Goal: Complete application form: Complete application form

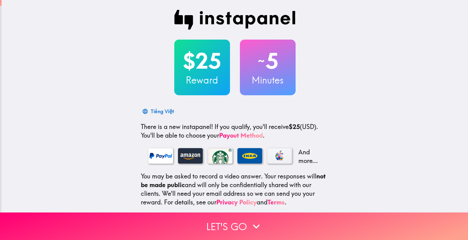
scroll to position [49, 0]
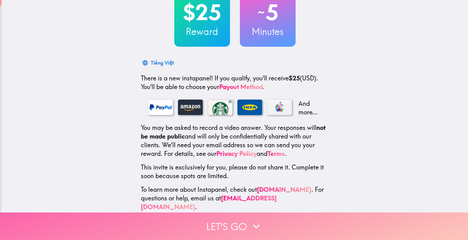
click at [256, 222] on icon "button" at bounding box center [256, 227] width 14 height 14
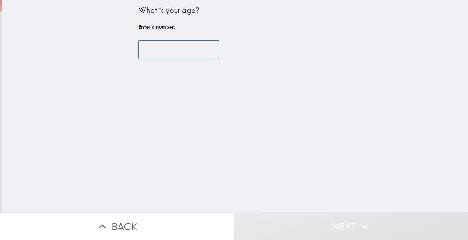
click at [172, 48] on input "number" at bounding box center [178, 49] width 81 height 19
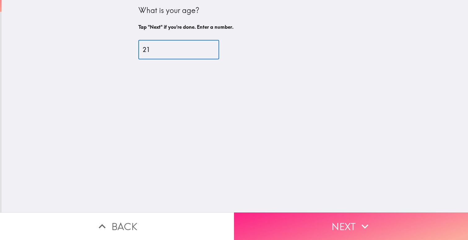
type input "21"
click at [324, 221] on button "Next" at bounding box center [351, 226] width 234 height 28
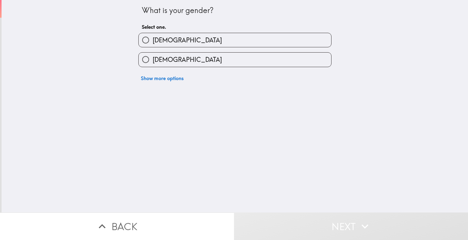
click at [195, 37] on label "[DEMOGRAPHIC_DATA]" at bounding box center [235, 40] width 192 height 14
click at [152, 37] on input "[DEMOGRAPHIC_DATA]" at bounding box center [146, 40] width 14 height 14
radio input "true"
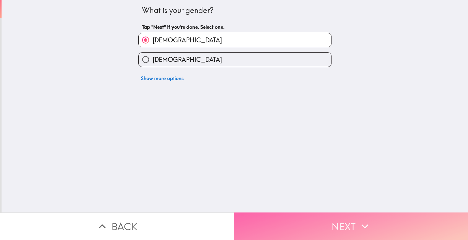
click at [328, 226] on button "Next" at bounding box center [351, 226] width 234 height 28
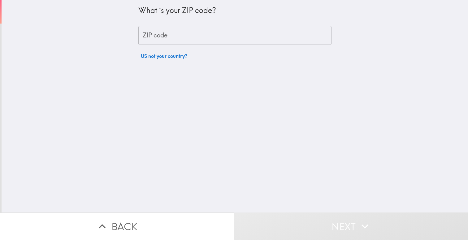
click at [192, 36] on input "ZIP code" at bounding box center [234, 35] width 193 height 19
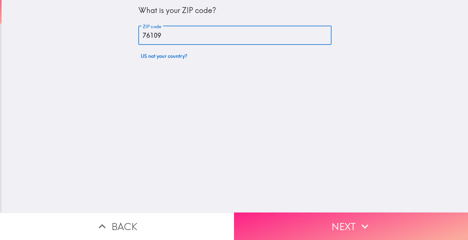
type input "76109"
click at [314, 233] on button "Next" at bounding box center [351, 226] width 234 height 28
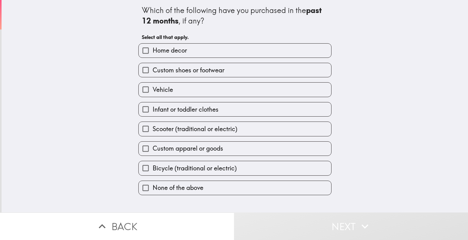
click at [240, 46] on label "Home decor" at bounding box center [235, 51] width 192 height 14
click at [152, 46] on input "Home decor" at bounding box center [146, 51] width 14 height 14
checkbox input "true"
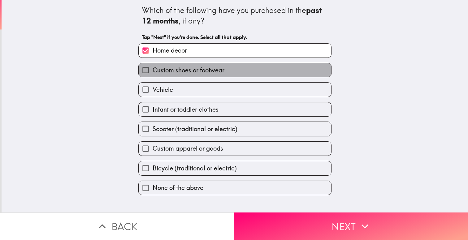
click at [238, 71] on label "Custom shoes or footwear" at bounding box center [235, 70] width 192 height 14
click at [152, 71] on input "Custom shoes or footwear" at bounding box center [146, 70] width 14 height 14
checkbox input "true"
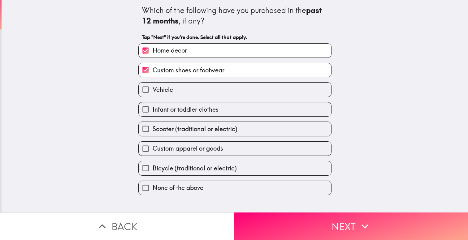
click at [232, 148] on label "Custom apparel or goods" at bounding box center [235, 149] width 192 height 14
click at [152, 148] on input "Custom apparel or goods" at bounding box center [146, 149] width 14 height 14
checkbox input "true"
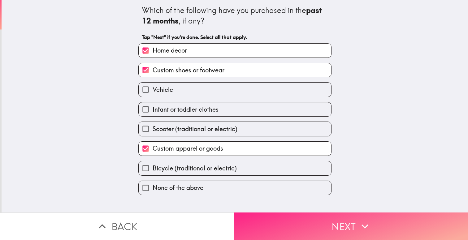
click at [284, 218] on button "Next" at bounding box center [351, 226] width 234 height 28
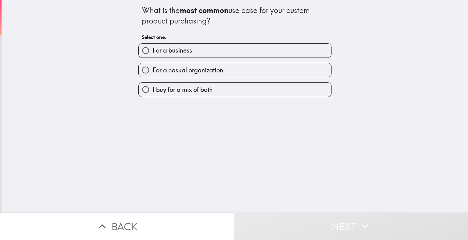
click at [200, 73] on span "For a casual organization" at bounding box center [187, 70] width 71 height 9
click at [152, 73] on input "For a casual organization" at bounding box center [146, 70] width 14 height 14
radio input "true"
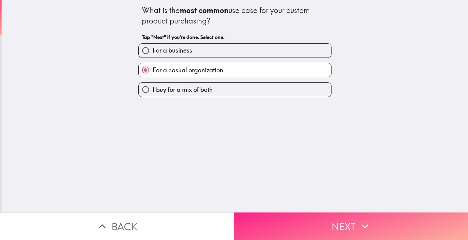
click at [331, 222] on button "Next" at bounding box center [351, 226] width 234 height 28
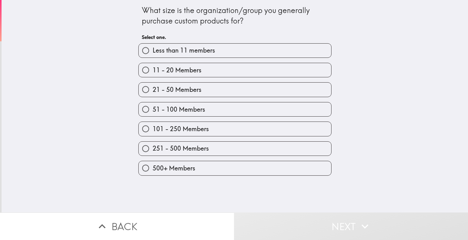
click at [206, 66] on label "11 - 20 Members" at bounding box center [235, 70] width 192 height 14
click at [152, 66] on input "11 - 20 Members" at bounding box center [146, 70] width 14 height 14
radio input "true"
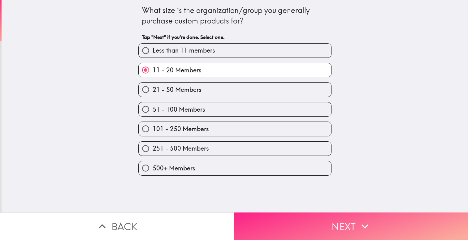
click at [333, 223] on button "Next" at bounding box center [351, 226] width 234 height 28
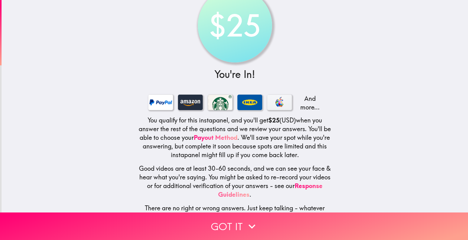
scroll to position [35, 0]
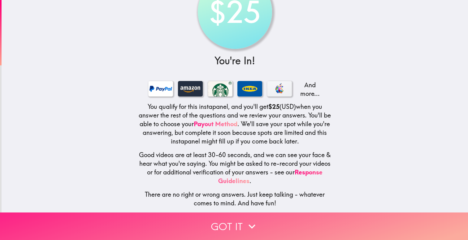
click at [267, 220] on button "Got it" at bounding box center [234, 226] width 468 height 28
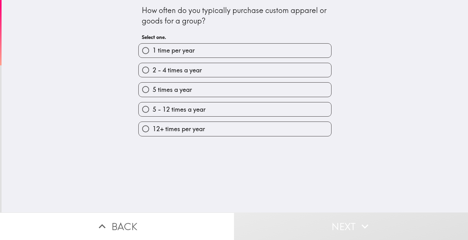
click at [195, 66] on span "2 - 4 times a year" at bounding box center [176, 70] width 49 height 9
click at [152, 66] on input "2 - 4 times a year" at bounding box center [146, 70] width 14 height 14
radio input "true"
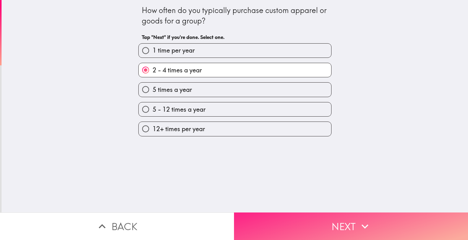
click at [317, 229] on button "Next" at bounding box center [351, 226] width 234 height 28
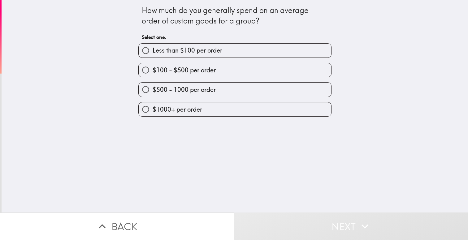
click at [227, 65] on label "$100 - $500 per order" at bounding box center [235, 70] width 192 height 14
click at [152, 65] on input "$100 - $500 per order" at bounding box center [146, 70] width 14 height 14
radio input "true"
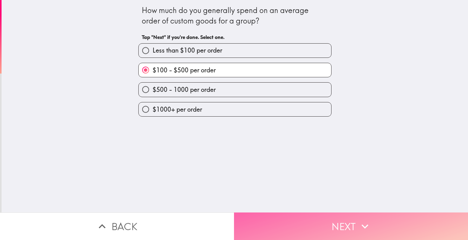
click at [324, 224] on button "Next" at bounding box center [351, 226] width 234 height 28
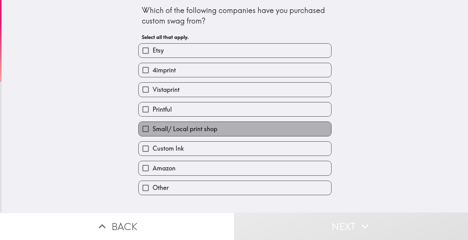
click at [203, 133] on span "Small/ Local print shop" at bounding box center [184, 129] width 65 height 9
click at [152, 134] on input "Small/ Local print shop" at bounding box center [146, 129] width 14 height 14
checkbox input "true"
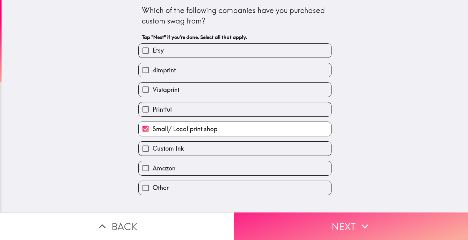
click at [302, 225] on button "Next" at bounding box center [351, 226] width 234 height 28
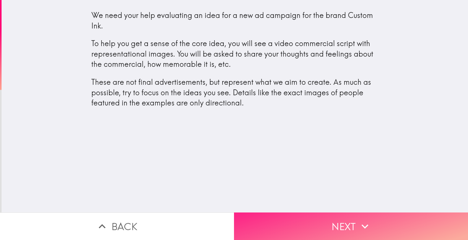
click at [318, 224] on button "Next" at bounding box center [351, 226] width 234 height 28
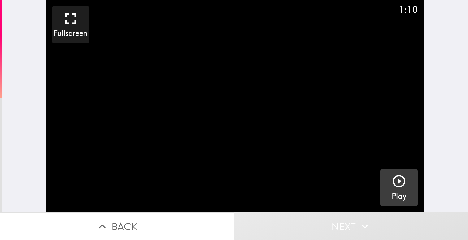
click at [410, 180] on button "Play" at bounding box center [398, 187] width 37 height 37
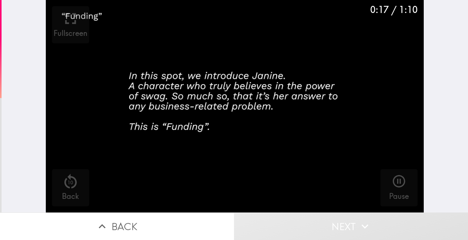
click at [465, 69] on div "0:17 / 1:10 Fullscreen 10 Back Pause" at bounding box center [235, 106] width 466 height 212
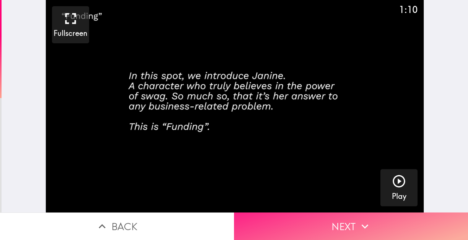
click at [386, 219] on button "Next" at bounding box center [351, 226] width 234 height 28
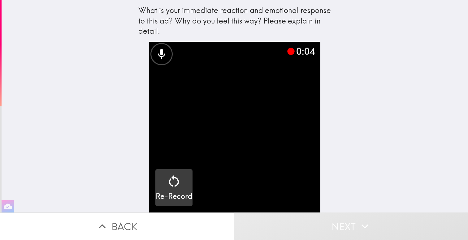
click at [175, 169] on button "Re-Record" at bounding box center [173, 187] width 37 height 37
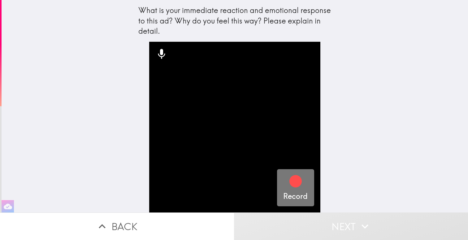
click at [289, 186] on icon "button" at bounding box center [295, 181] width 15 height 15
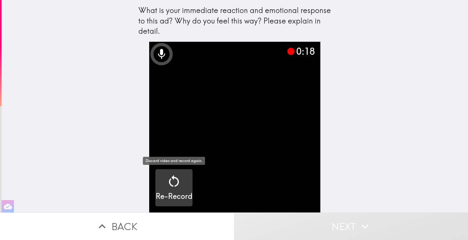
click at [179, 188] on icon "button" at bounding box center [173, 181] width 15 height 15
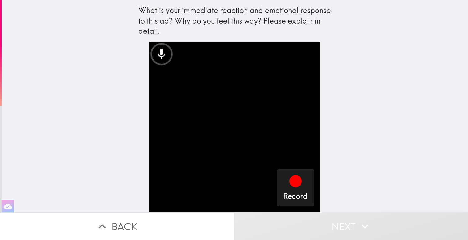
click at [320, 188] on div "Record" at bounding box center [235, 127] width 198 height 171
click at [315, 189] on video "button" at bounding box center [234, 127] width 171 height 171
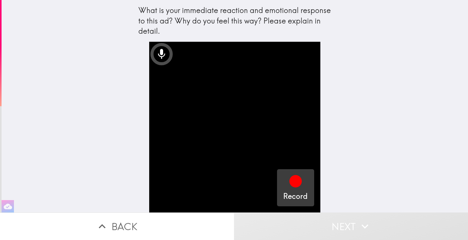
click at [302, 189] on div "button" at bounding box center [295, 182] width 15 height 17
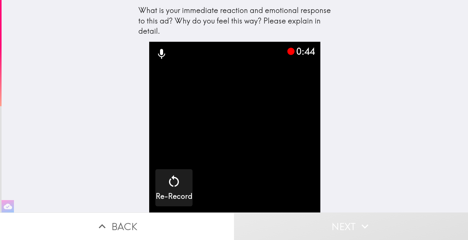
click at [284, 182] on video "button" at bounding box center [234, 127] width 171 height 171
click at [256, 150] on video "button" at bounding box center [234, 127] width 171 height 171
click at [149, 42] on button "button" at bounding box center [234, 127] width 171 height 171
click at [160, 53] on icon at bounding box center [161, 54] width 12 height 12
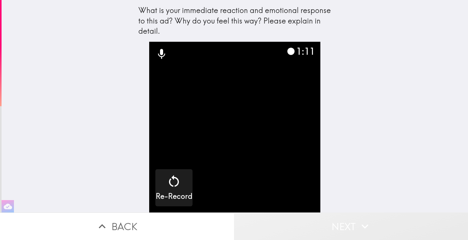
click at [341, 228] on button "Next" at bounding box center [351, 226] width 234 height 28
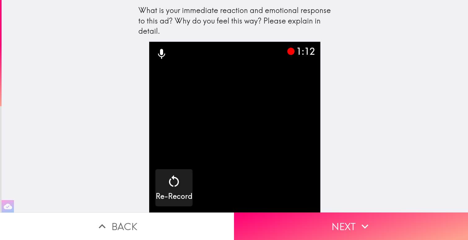
click at [238, 129] on video "button" at bounding box center [234, 127] width 171 height 171
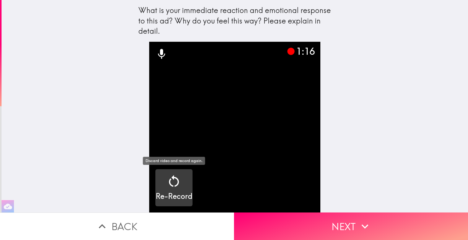
click at [164, 183] on div "Re-Record" at bounding box center [174, 188] width 37 height 28
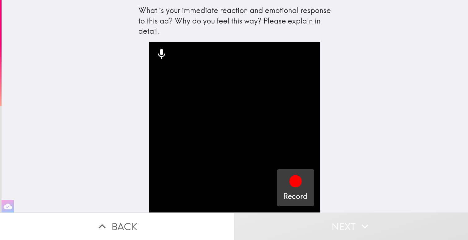
click at [310, 199] on button "Record" at bounding box center [295, 187] width 37 height 37
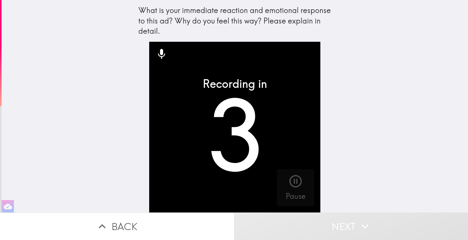
click at [328, 220] on button "Next" at bounding box center [351, 226] width 234 height 28
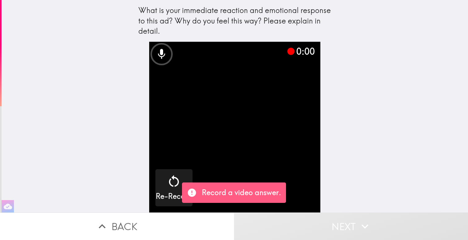
click at [326, 219] on button "Next" at bounding box center [351, 226] width 234 height 28
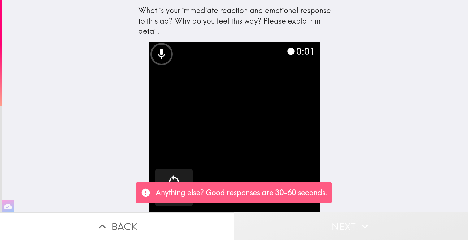
click at [326, 221] on button "Next" at bounding box center [351, 226] width 234 height 28
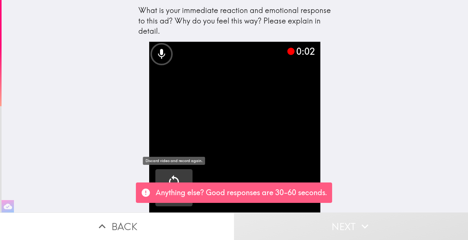
click at [171, 173] on button "Re-Record" at bounding box center [173, 187] width 37 height 37
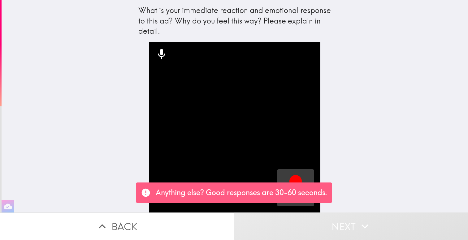
click at [289, 170] on button "Record" at bounding box center [295, 187] width 37 height 37
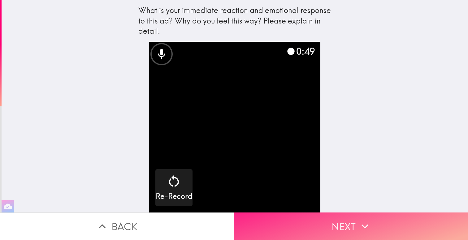
click at [306, 216] on button "Next" at bounding box center [351, 226] width 234 height 28
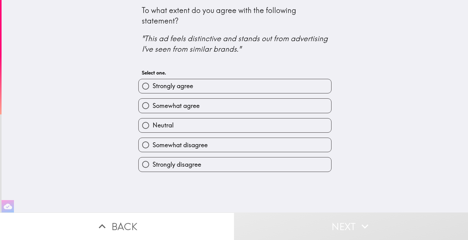
click at [197, 108] on span "Somewhat agree" at bounding box center [175, 105] width 47 height 9
click at [152, 108] on input "Somewhat agree" at bounding box center [146, 106] width 14 height 14
radio input "true"
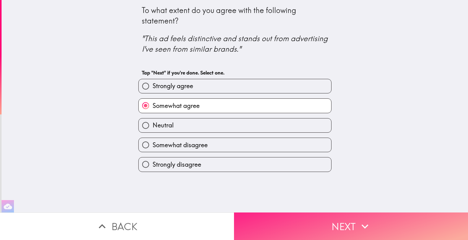
click at [325, 229] on button "Next" at bounding box center [351, 226] width 234 height 28
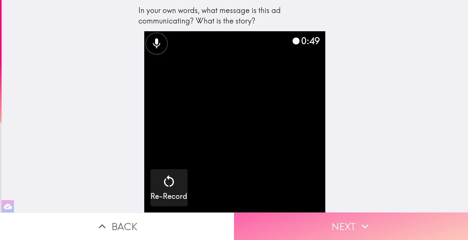
click at [315, 223] on button "Next" at bounding box center [351, 226] width 234 height 28
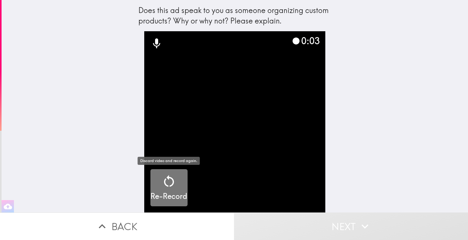
click at [172, 172] on button "Re-Record" at bounding box center [168, 187] width 37 height 37
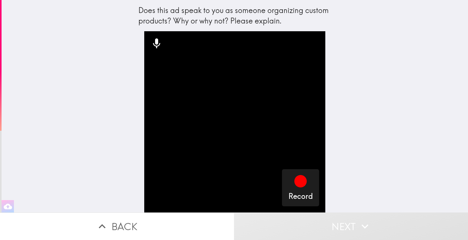
click at [281, 179] on video "button" at bounding box center [234, 121] width 181 height 181
click at [292, 178] on div "Record" at bounding box center [300, 188] width 24 height 28
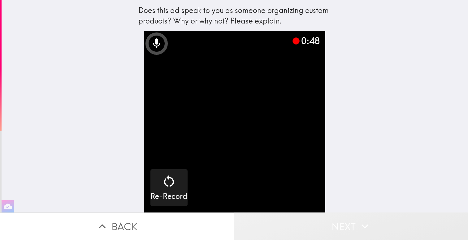
click at [344, 232] on button "Next" at bounding box center [351, 226] width 234 height 28
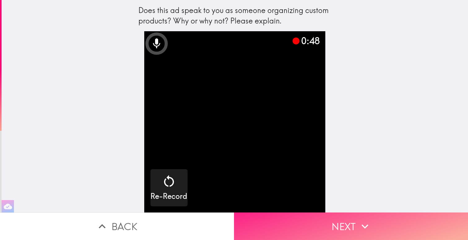
click at [342, 227] on button "Next" at bounding box center [351, 226] width 234 height 28
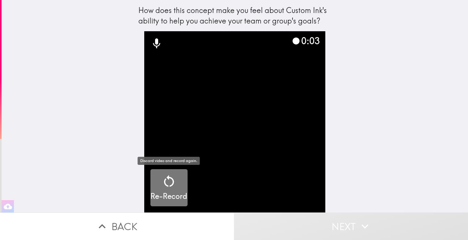
click at [178, 182] on div "Re-Record" at bounding box center [168, 188] width 37 height 28
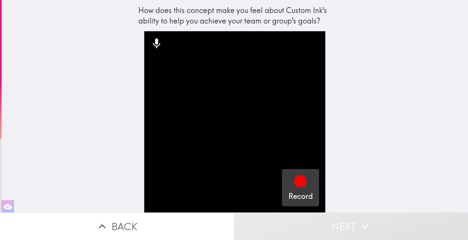
click at [285, 185] on button "Record" at bounding box center [300, 187] width 37 height 37
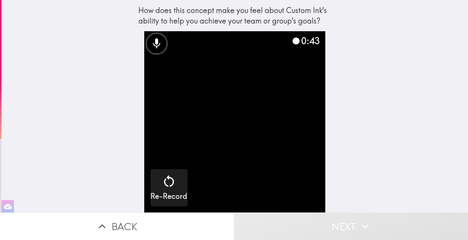
click at [350, 222] on button "Next" at bounding box center [351, 226] width 234 height 28
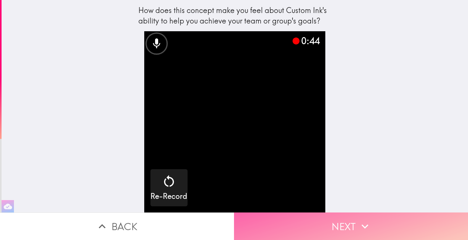
click at [350, 222] on button "Next" at bounding box center [351, 226] width 234 height 28
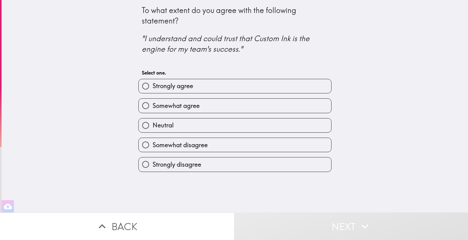
click at [236, 103] on label "Somewhat agree" at bounding box center [235, 106] width 192 height 14
click at [152, 103] on input "Somewhat agree" at bounding box center [146, 106] width 14 height 14
radio input "true"
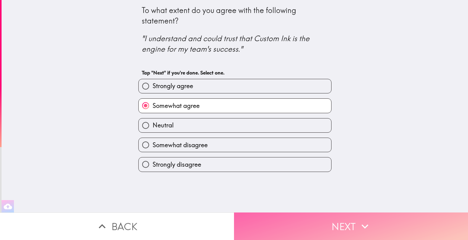
click at [300, 224] on button "Next" at bounding box center [351, 226] width 234 height 28
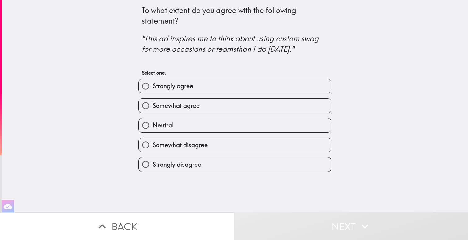
click at [161, 105] on span "Somewhat agree" at bounding box center [175, 105] width 47 height 9
click at [152, 105] on input "Somewhat agree" at bounding box center [146, 106] width 14 height 14
radio input "true"
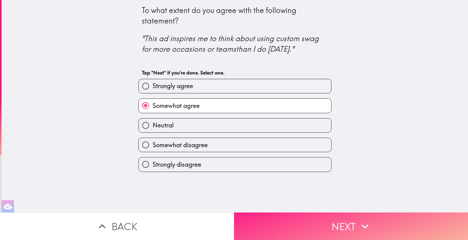
click at [314, 221] on button "Next" at bounding box center [351, 226] width 234 height 28
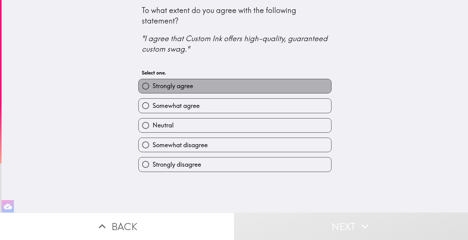
click at [175, 81] on label "Strongly agree" at bounding box center [235, 86] width 192 height 14
click at [152, 81] on input "Strongly agree" at bounding box center [146, 86] width 14 height 14
radio input "true"
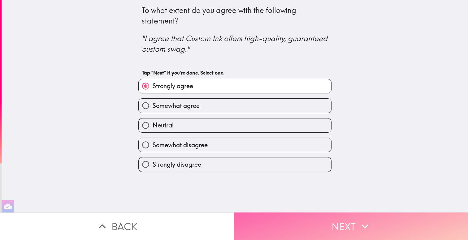
click at [300, 225] on button "Next" at bounding box center [351, 226] width 234 height 28
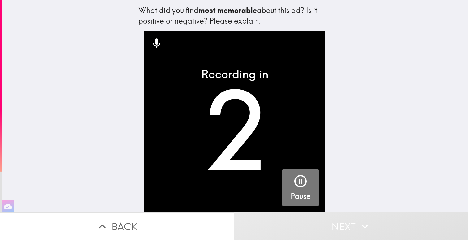
click at [298, 187] on icon "button" at bounding box center [300, 181] width 12 height 12
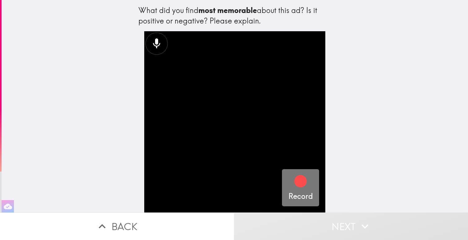
click at [303, 191] on h5 "Record" at bounding box center [300, 196] width 24 height 11
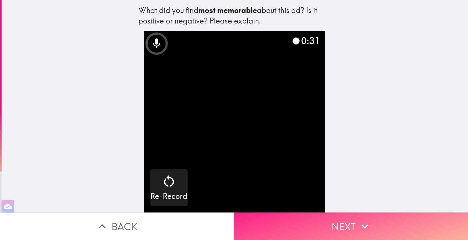
click at [307, 220] on button "Next" at bounding box center [351, 226] width 234 height 28
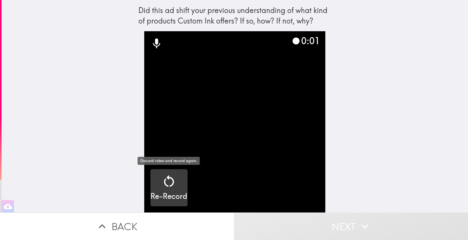
click at [155, 178] on div "Re-Record" at bounding box center [168, 188] width 37 height 28
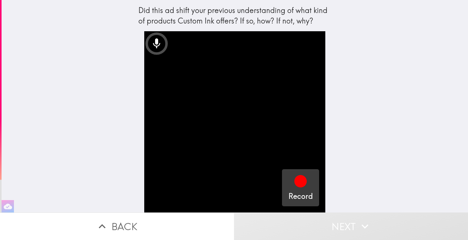
click at [298, 187] on icon "button" at bounding box center [300, 181] width 12 height 12
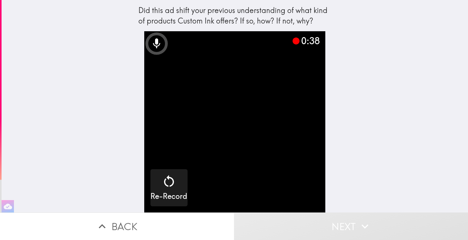
click at [315, 223] on button "Next" at bounding box center [351, 226] width 234 height 28
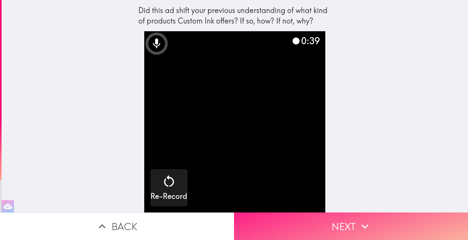
click at [315, 223] on button "Next" at bounding box center [351, 226] width 234 height 28
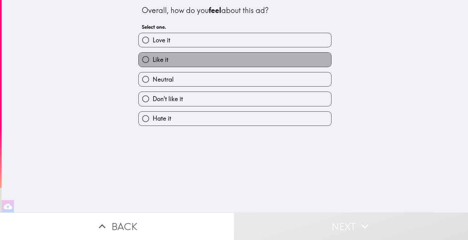
click at [196, 65] on label "Like it" at bounding box center [235, 60] width 192 height 14
click at [152, 65] on input "Like it" at bounding box center [146, 60] width 14 height 14
radio input "true"
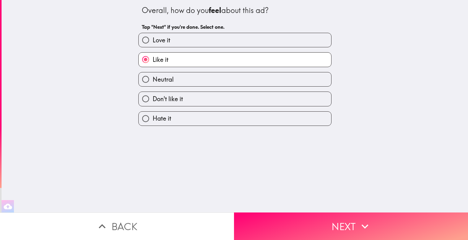
click at [182, 76] on label "Neutral" at bounding box center [235, 79] width 192 height 14
click at [152, 76] on input "Neutral" at bounding box center [146, 79] width 14 height 14
radio input "true"
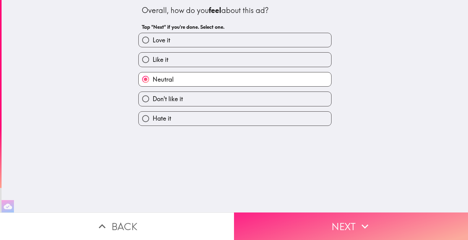
click at [289, 220] on button "Next" at bounding box center [351, 226] width 234 height 28
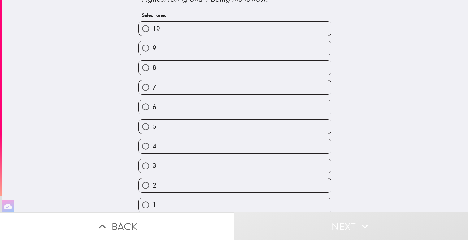
scroll to position [24, 0]
click at [197, 124] on label "5" at bounding box center [235, 127] width 192 height 14
click at [152, 124] on input "5" at bounding box center [146, 127] width 14 height 14
radio input "true"
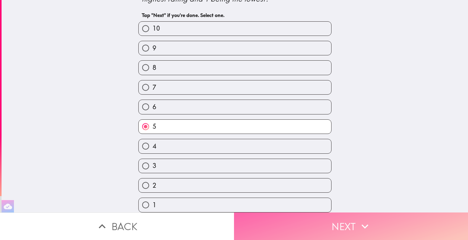
click at [318, 212] on button "Next" at bounding box center [351, 226] width 234 height 28
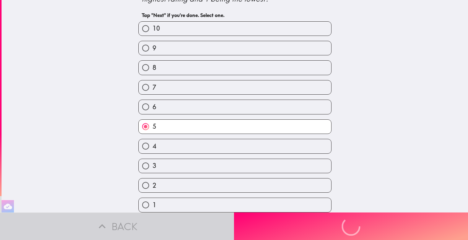
scroll to position [0, 0]
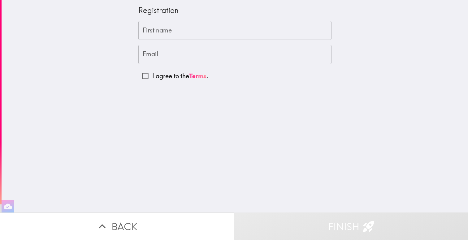
click at [204, 32] on input "First name" at bounding box center [234, 30] width 193 height 19
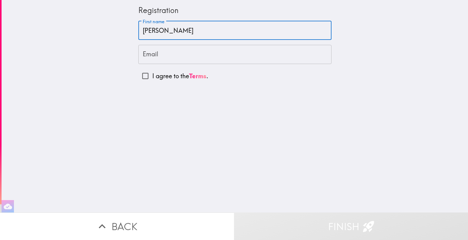
type input "[PERSON_NAME]"
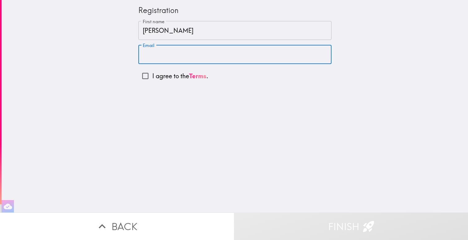
click at [200, 52] on input "Email" at bounding box center [234, 54] width 193 height 19
type input "[EMAIL_ADDRESS][DOMAIN_NAME]"
click at [148, 84] on div "Registration First name [PERSON_NAME] First name Email [EMAIL_ADDRESS][DOMAIN_N…" at bounding box center [235, 106] width 466 height 212
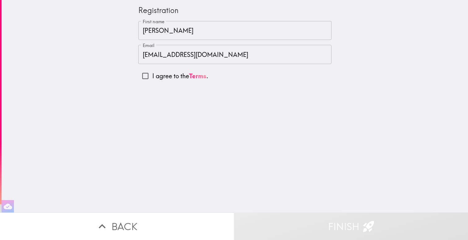
click at [148, 79] on input "I agree to the Terms ." at bounding box center [145, 76] width 14 height 14
checkbox input "true"
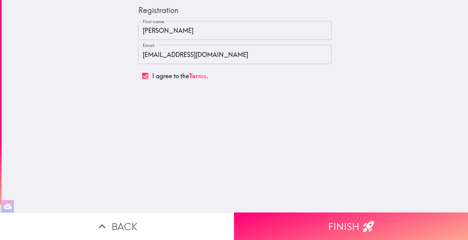
click at [266, 133] on div "Registration First name [PERSON_NAME] First name Email [EMAIL_ADDRESS][DOMAIN_N…" at bounding box center [235, 106] width 466 height 212
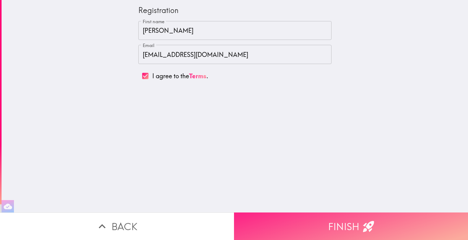
click at [330, 215] on button "Finish" at bounding box center [351, 226] width 234 height 28
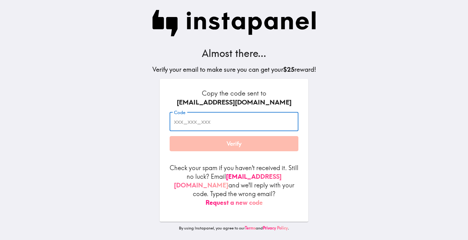
click at [253, 123] on input "Code" at bounding box center [233, 121] width 129 height 19
type input "AAj_Tue_yyu"
click at [262, 147] on button "Verify" at bounding box center [233, 143] width 129 height 15
